Goal: Task Accomplishment & Management: Manage account settings

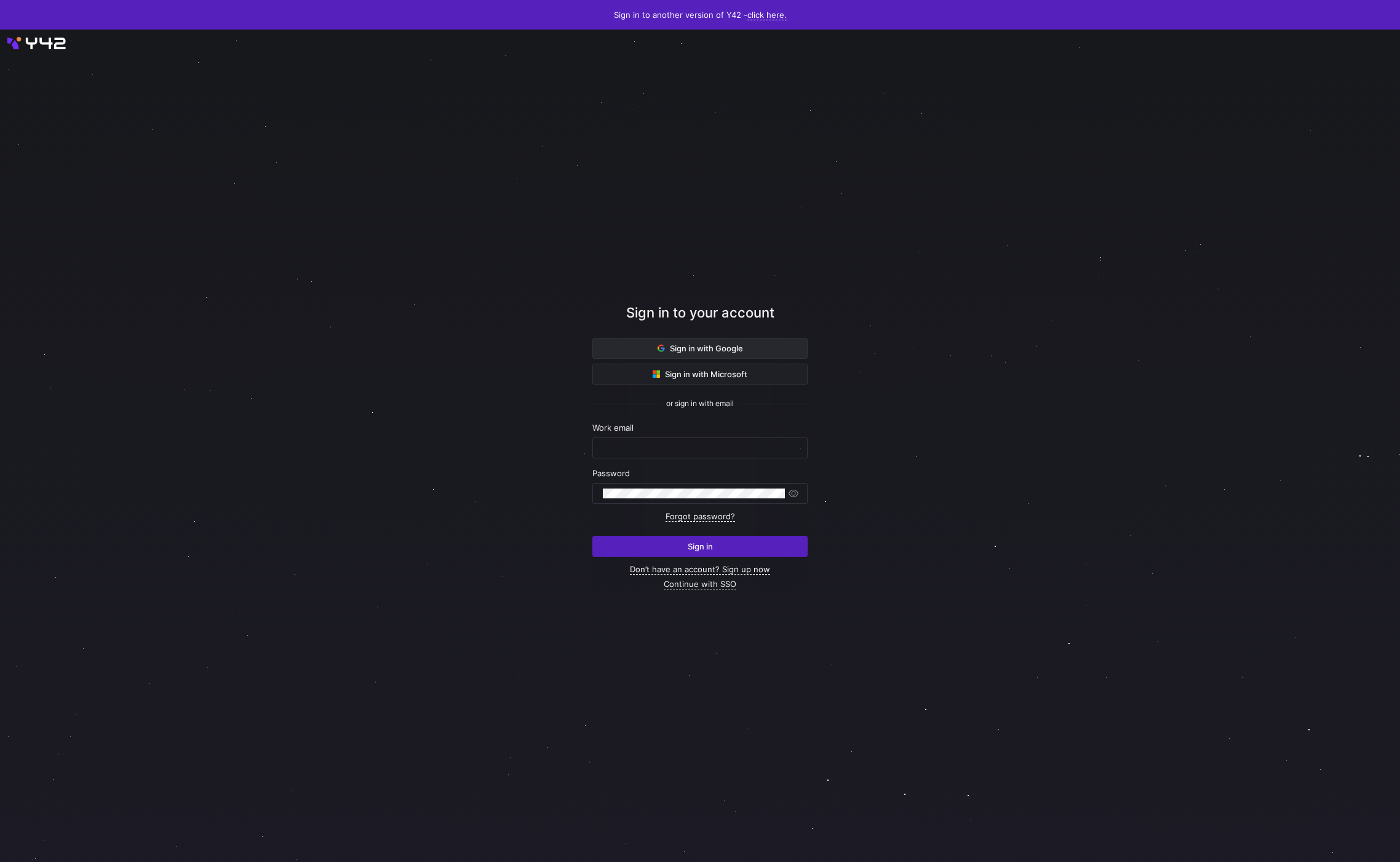
click at [700, 351] on span "Sign in with Google" at bounding box center [700, 348] width 86 height 10
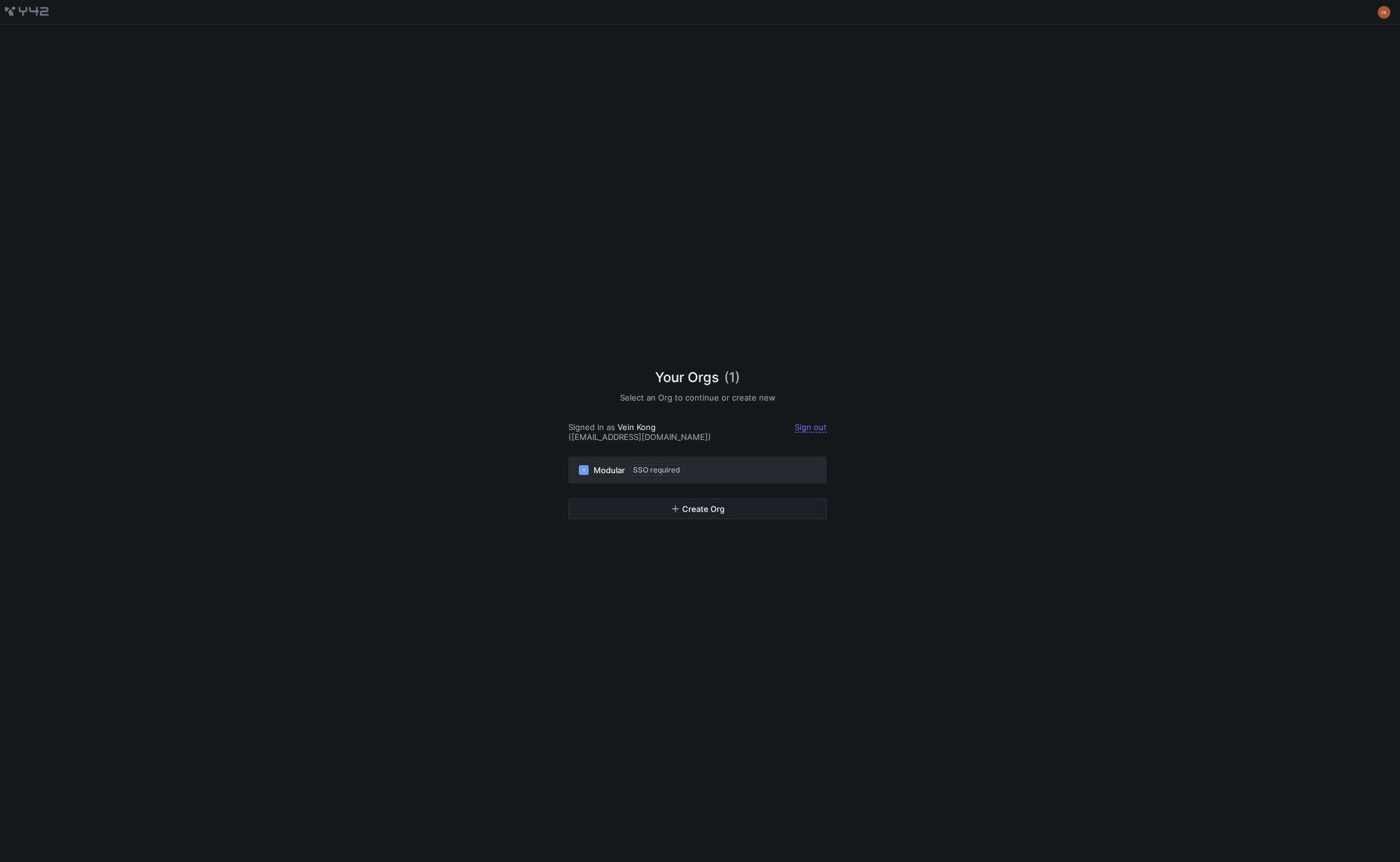
click at [672, 468] on span "SSO required" at bounding box center [657, 470] width 54 height 11
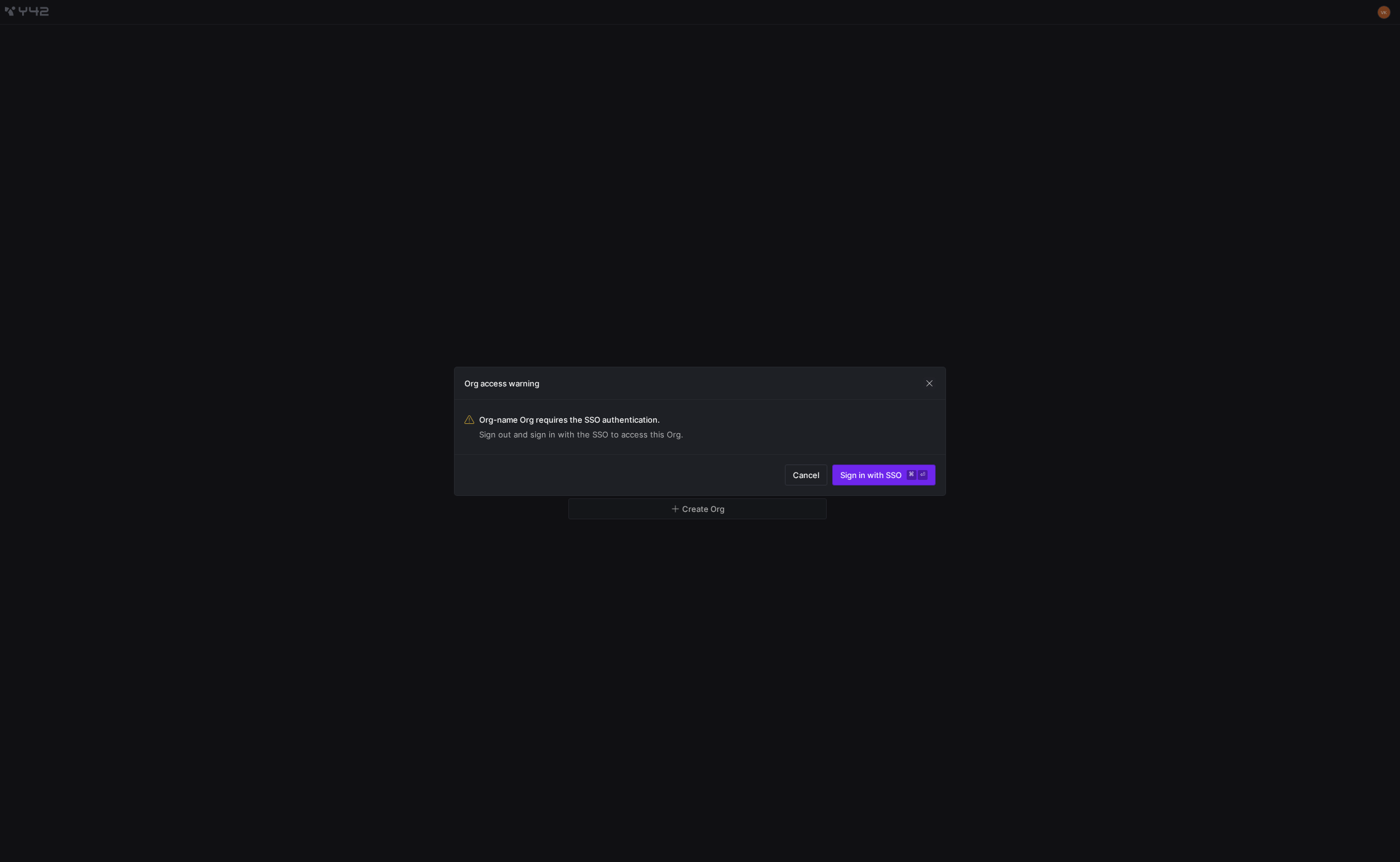
click at [898, 473] on span "Sign in with SSO ⌘ ⏎" at bounding box center [884, 475] width 87 height 10
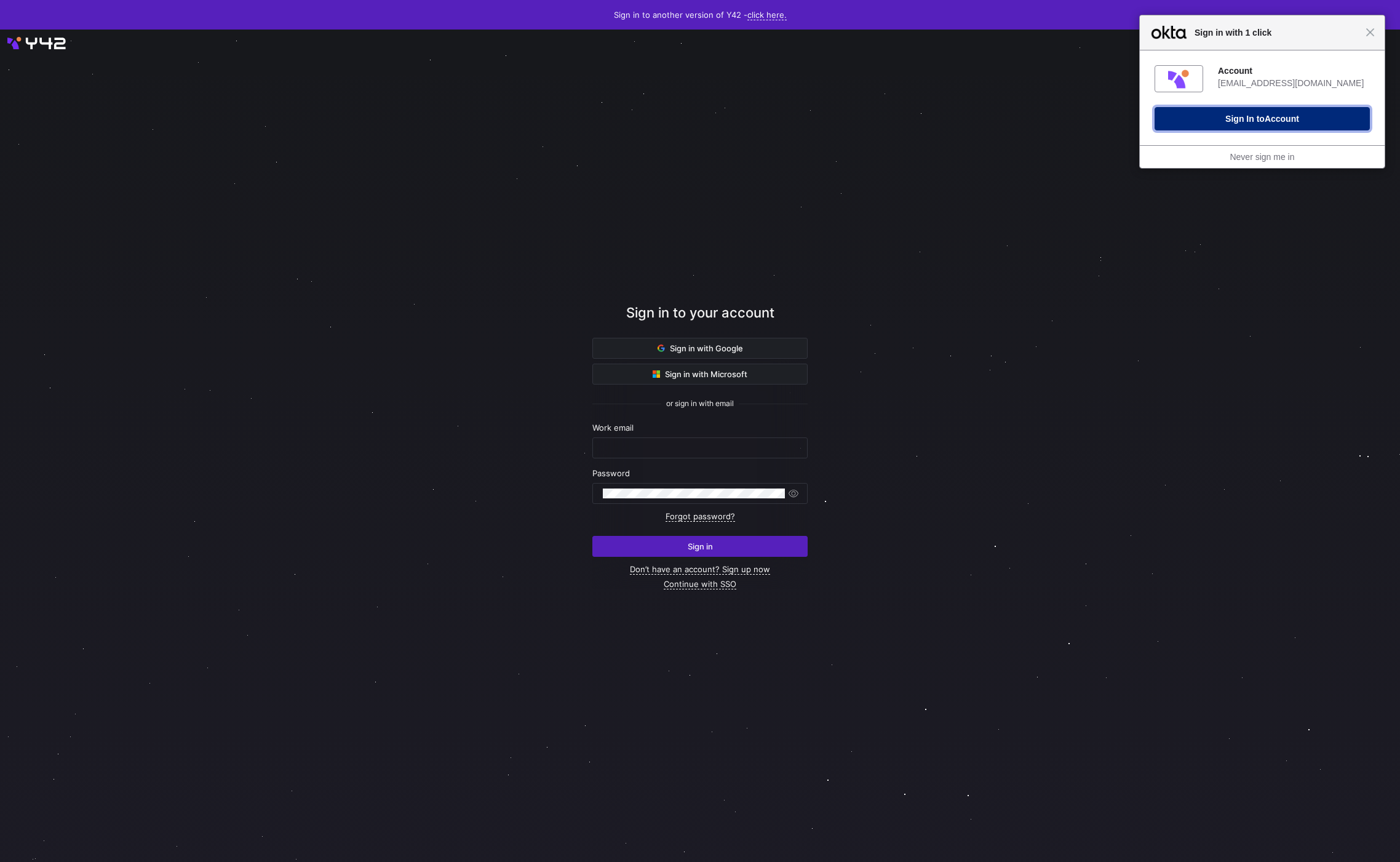
click at [1192, 115] on button "Sign In to Account" at bounding box center [1262, 119] width 215 height 24
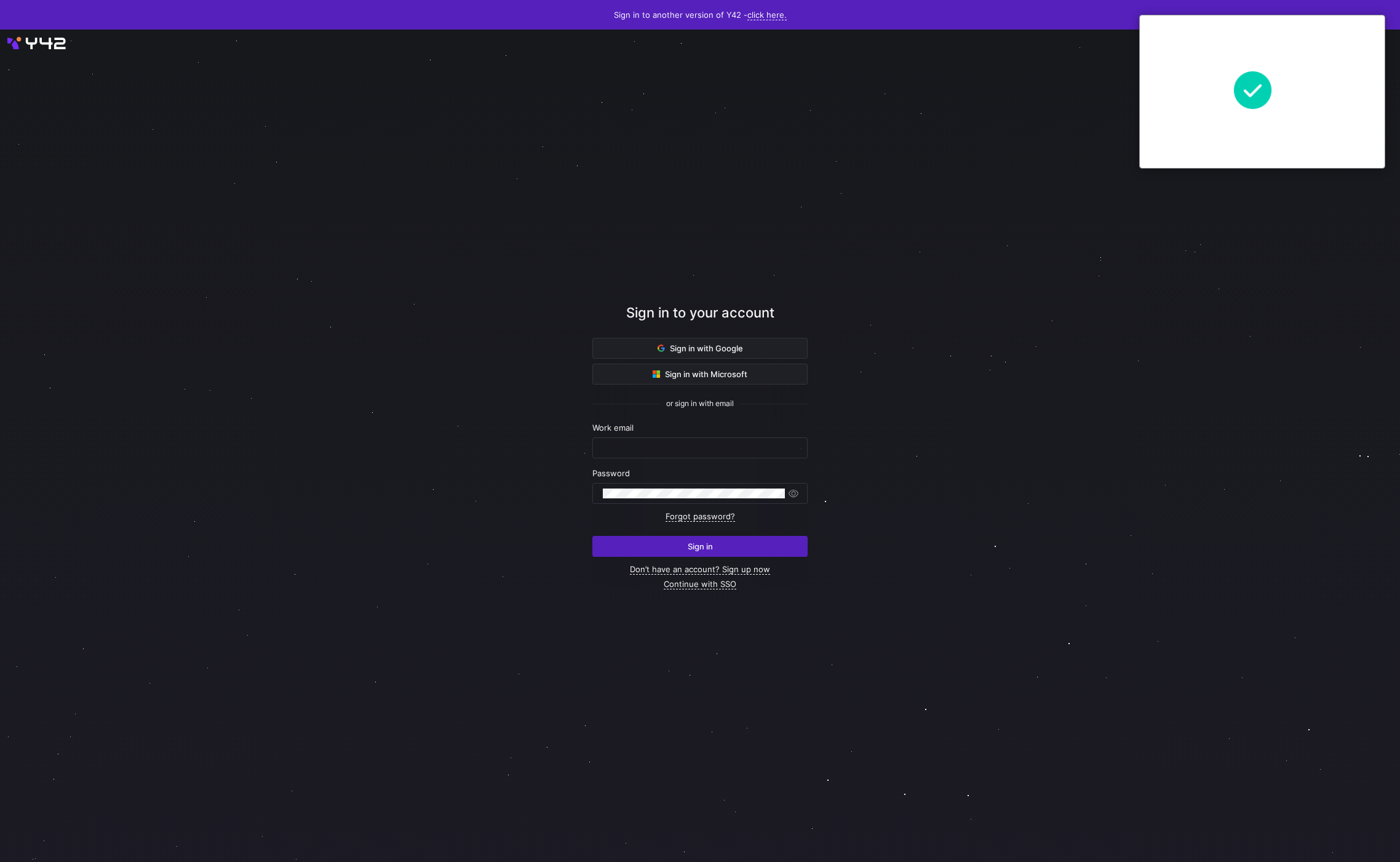
type input "vk@modular.com"
